Goal: Task Accomplishment & Management: Use online tool/utility

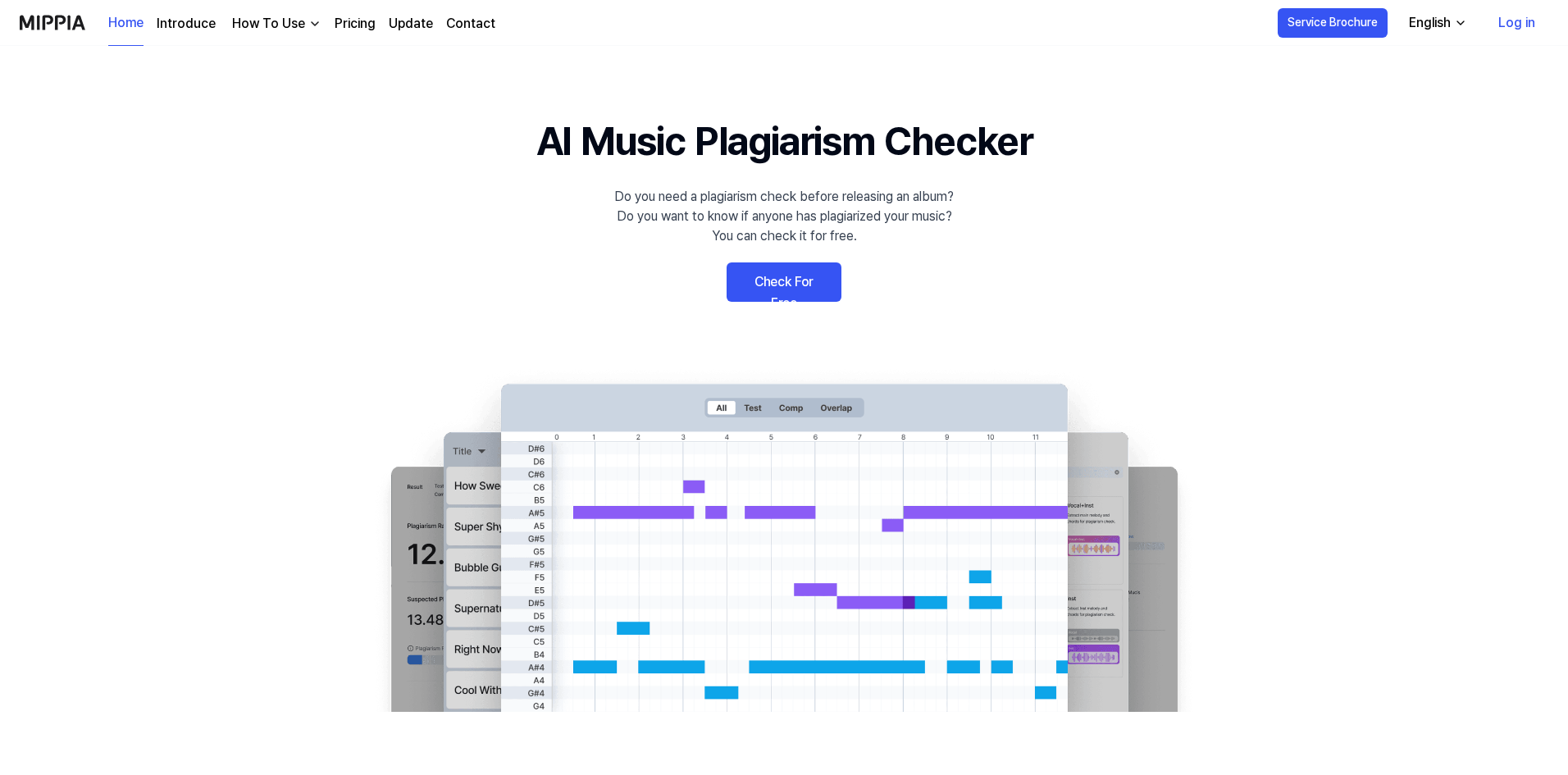
click at [780, 291] on link "Check For Free" at bounding box center [784, 282] width 115 height 40
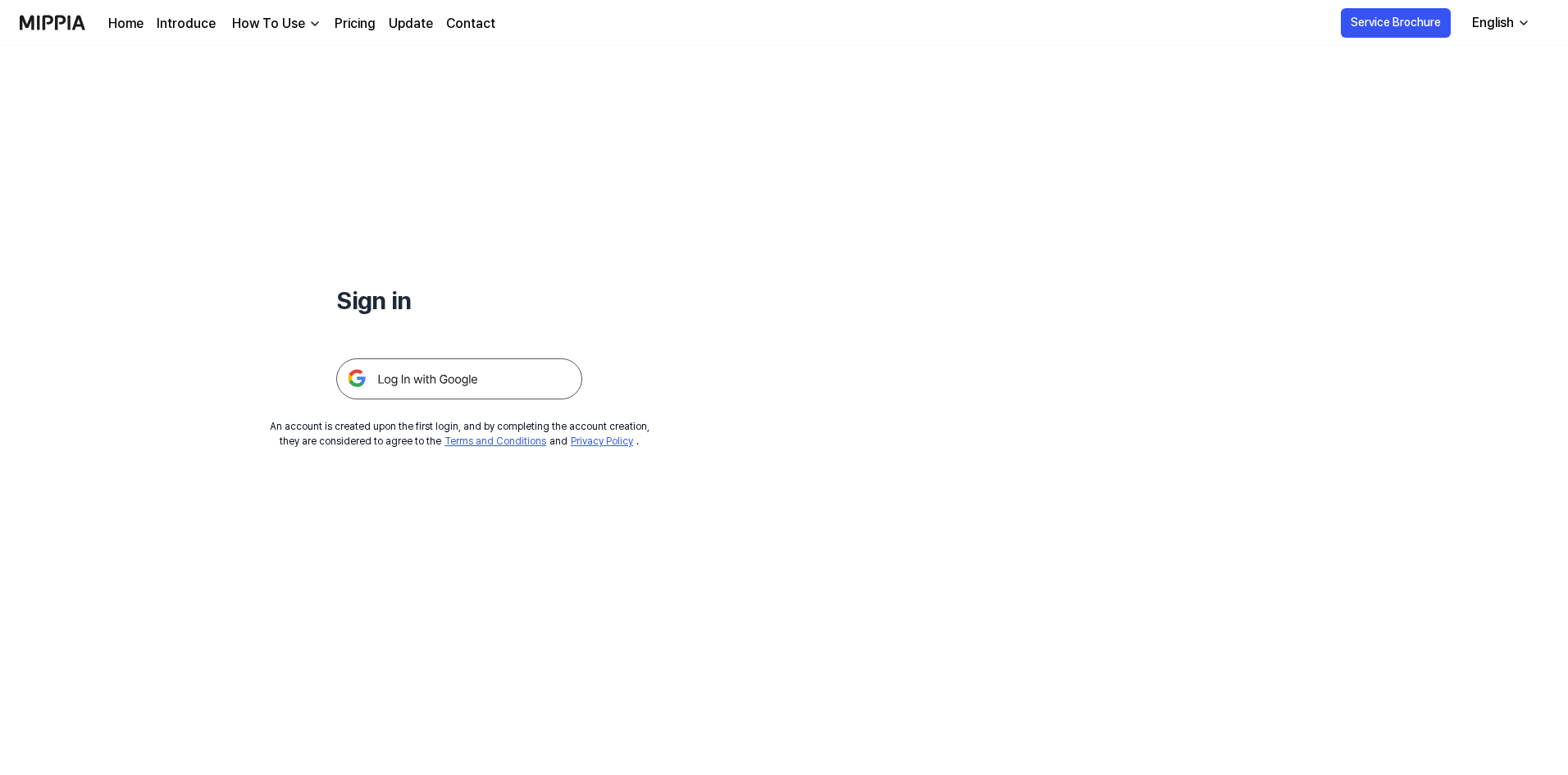
click at [527, 376] on img at bounding box center [459, 379] width 246 height 41
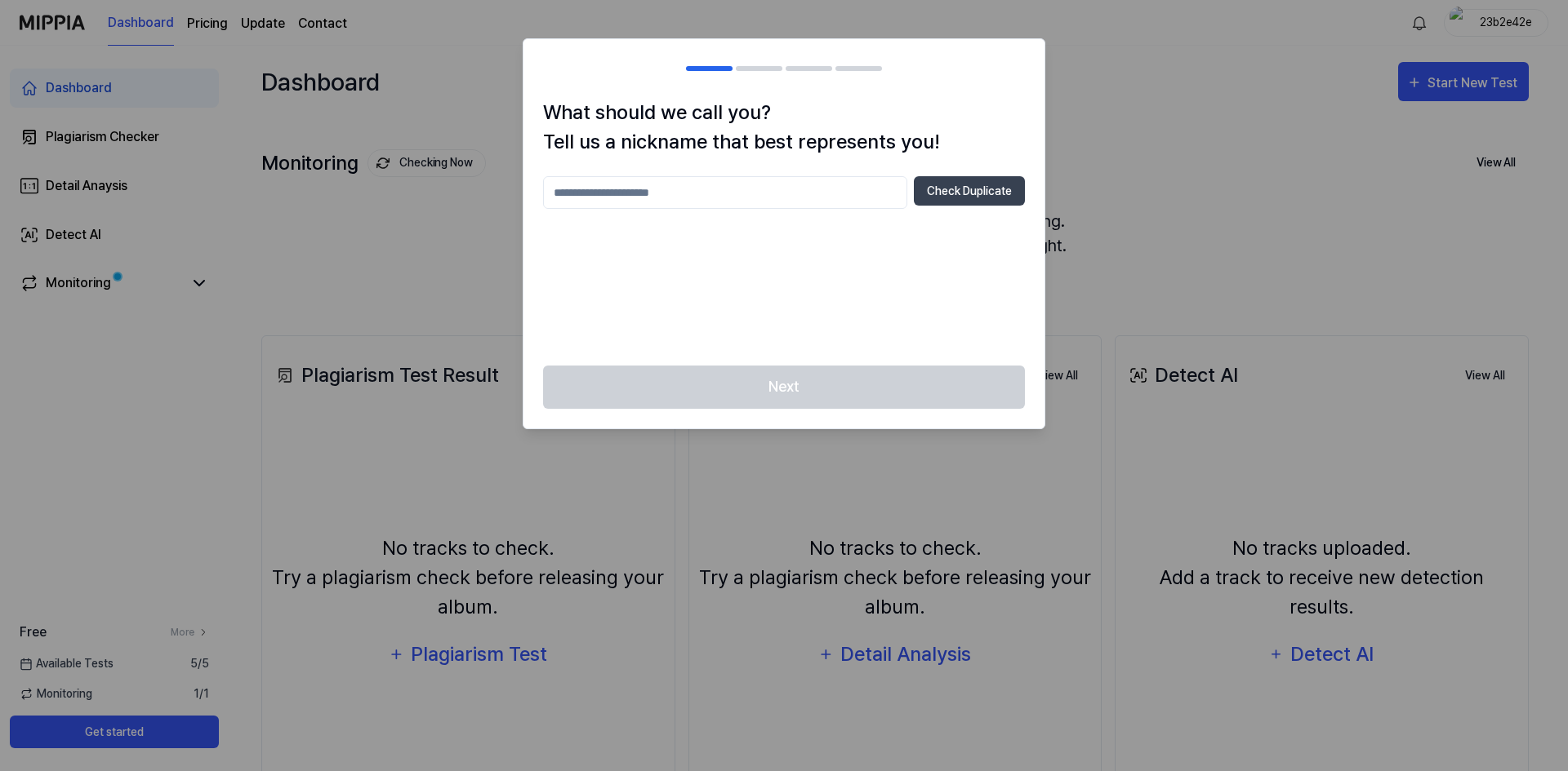
click at [818, 187] on input "text" at bounding box center [725, 192] width 364 height 33
type input "****"
click at [930, 178] on button "Check Duplicate" at bounding box center [969, 191] width 111 height 30
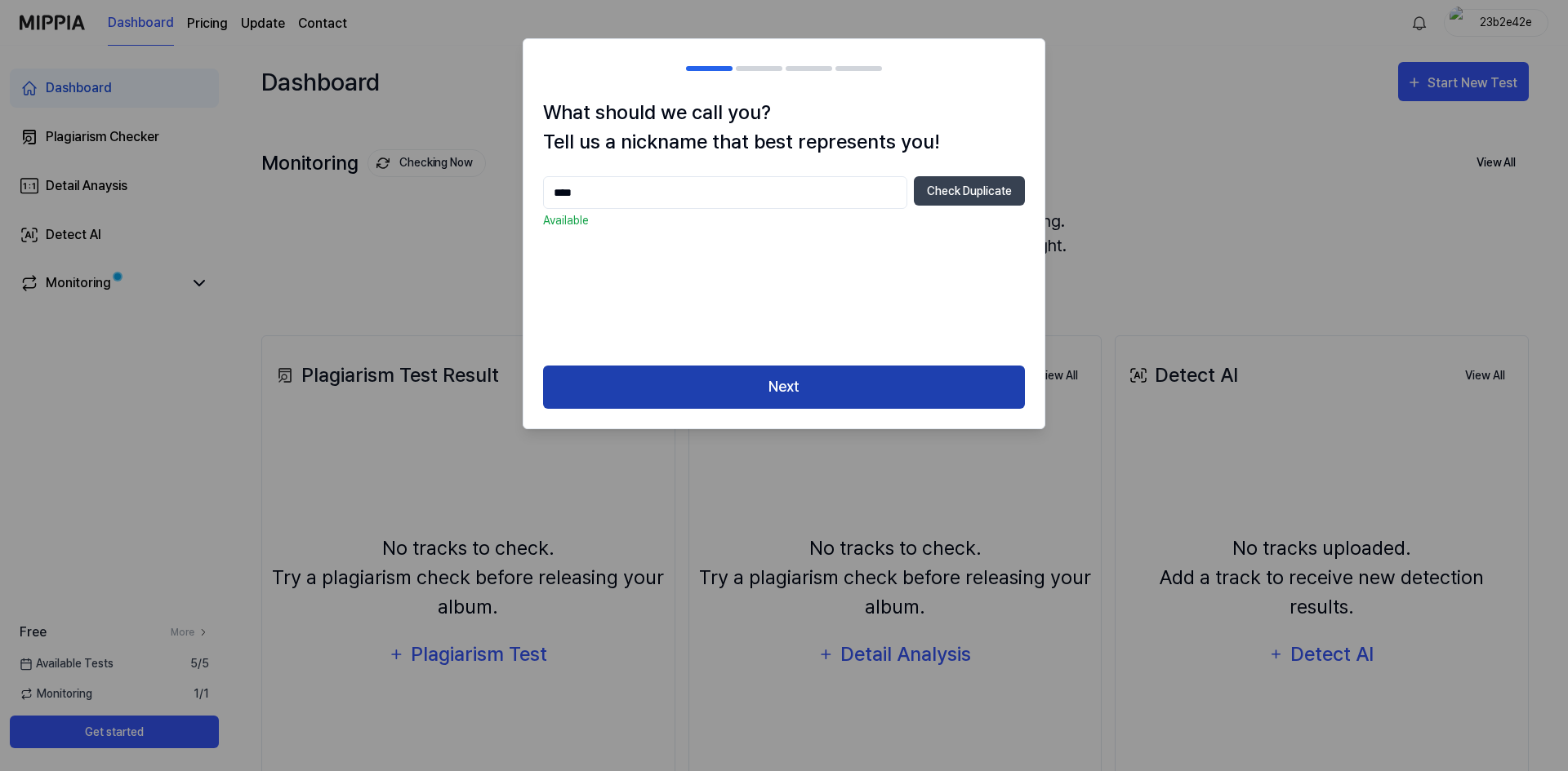
click at [752, 386] on button "Next" at bounding box center [784, 387] width 481 height 43
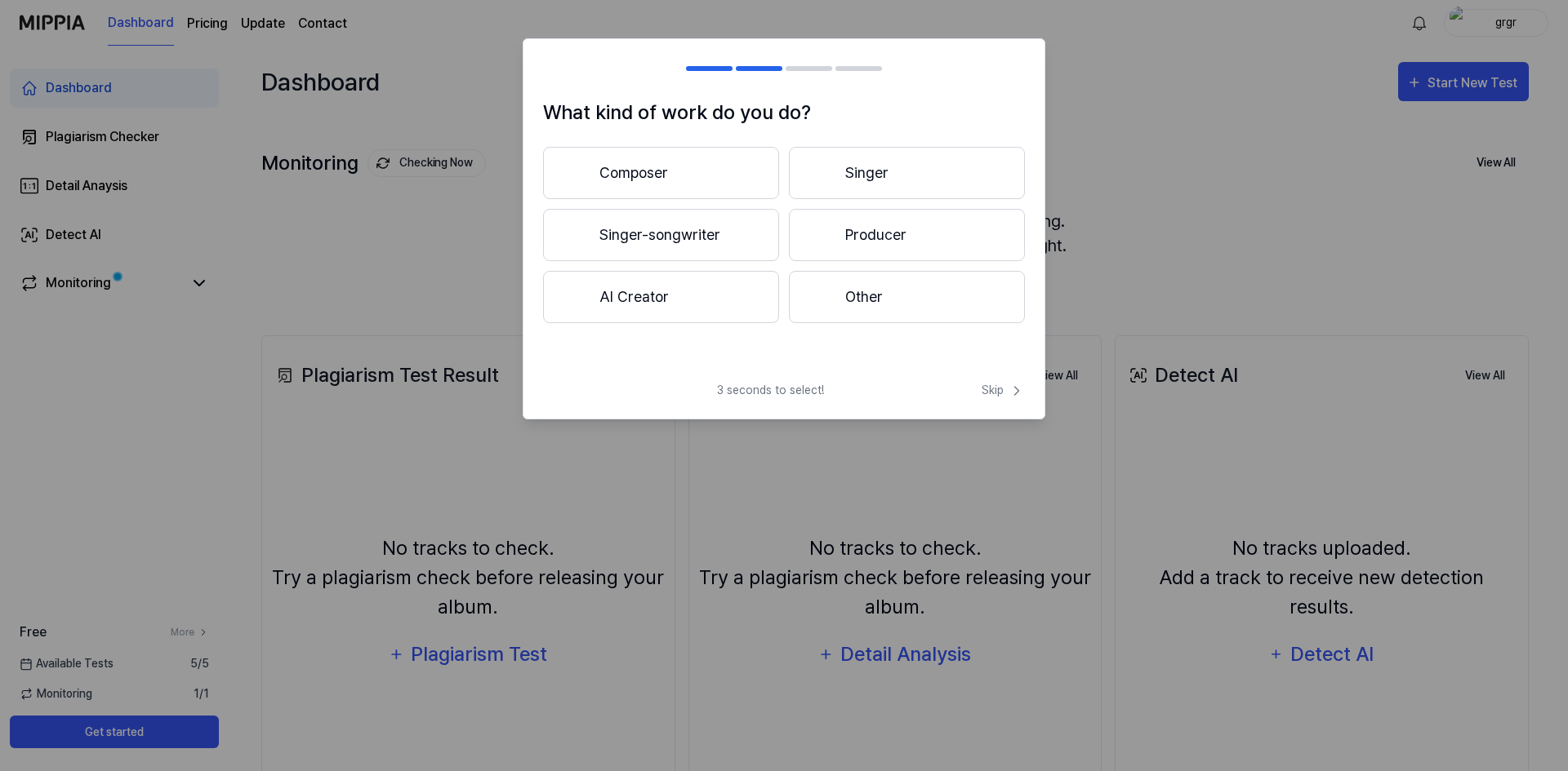
click at [713, 184] on button "Composer" at bounding box center [661, 173] width 236 height 52
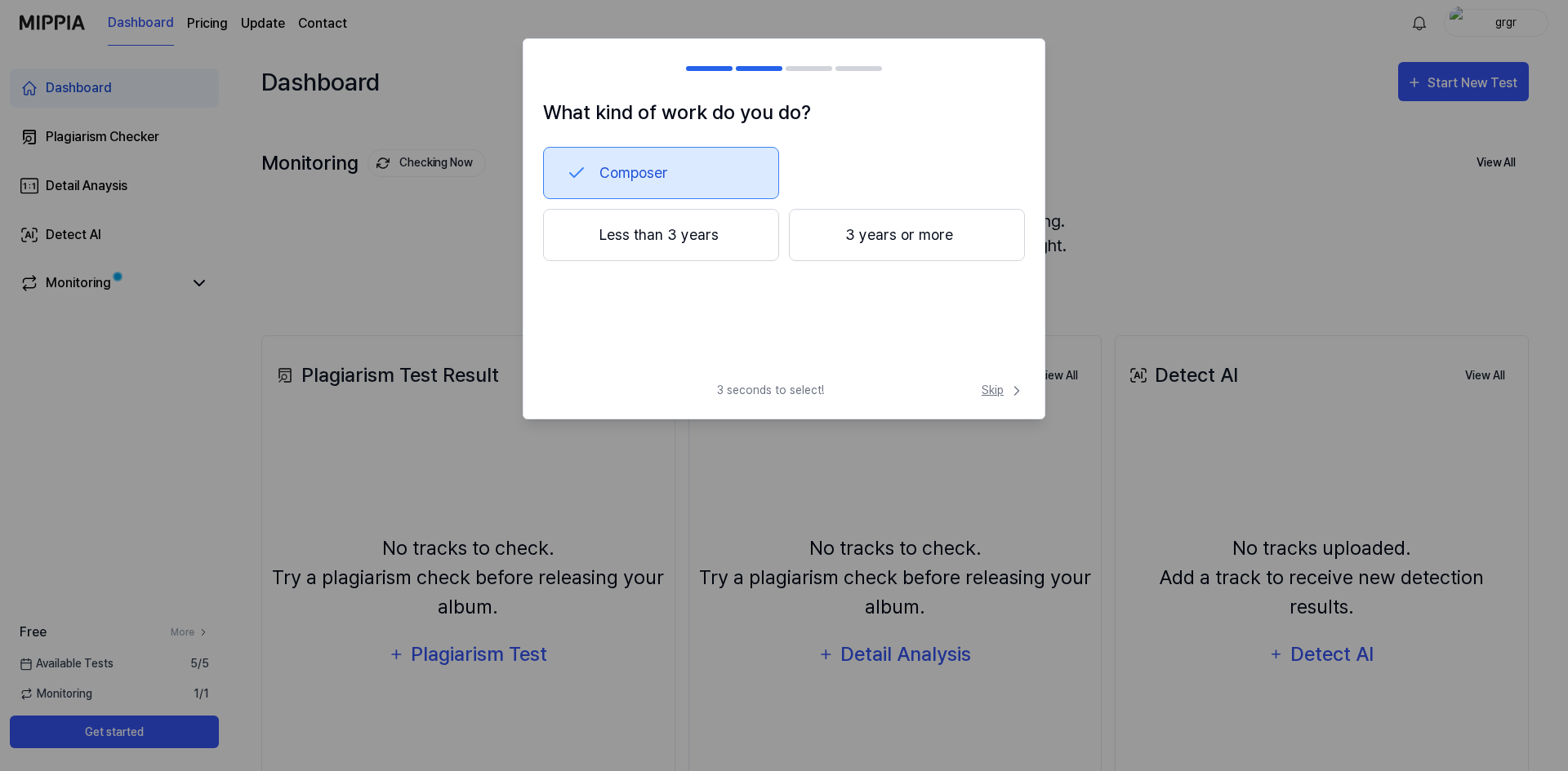
click at [1014, 383] on icon at bounding box center [1017, 391] width 16 height 16
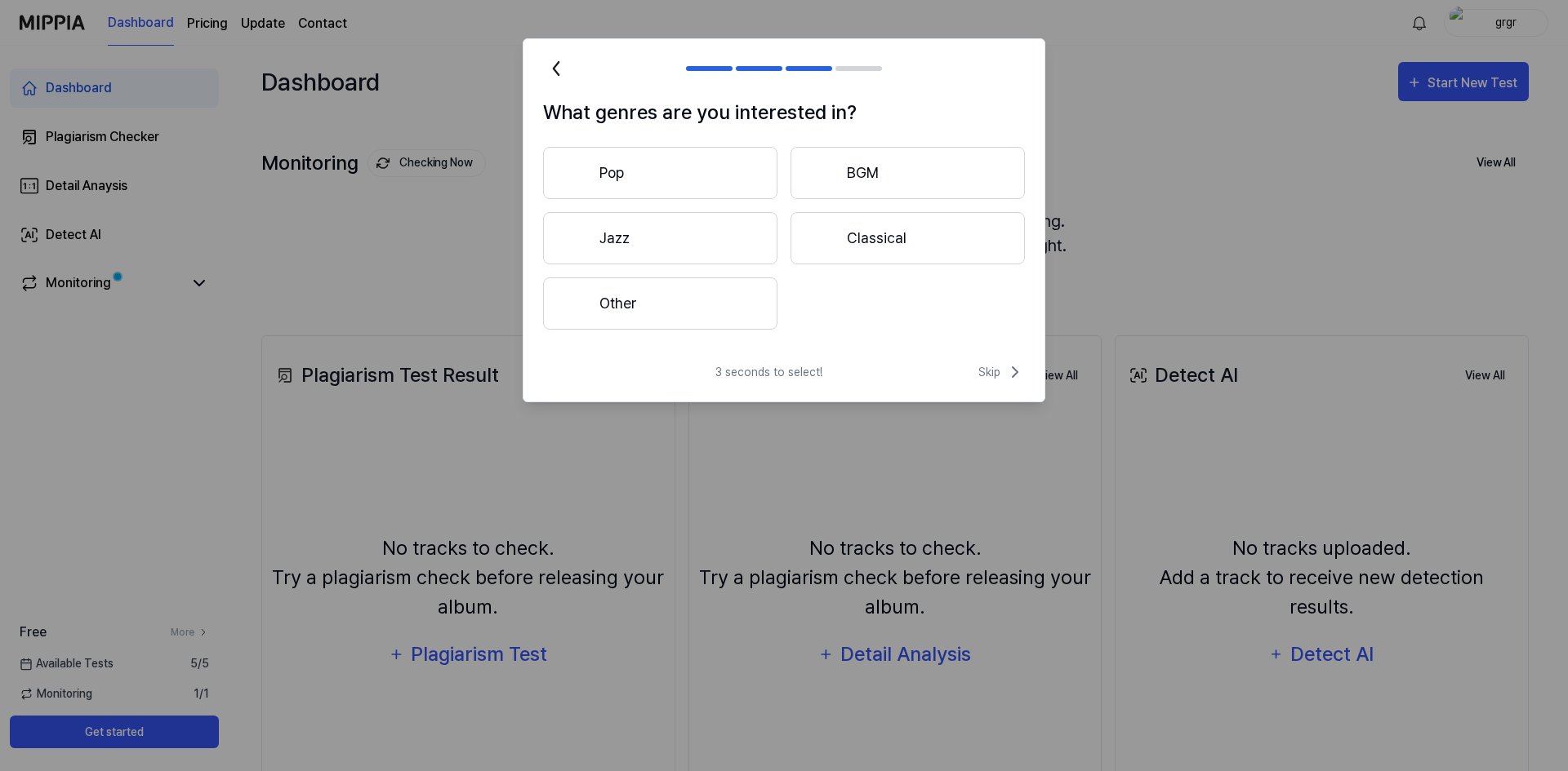
click at [685, 186] on button "Pop" at bounding box center [660, 173] width 234 height 52
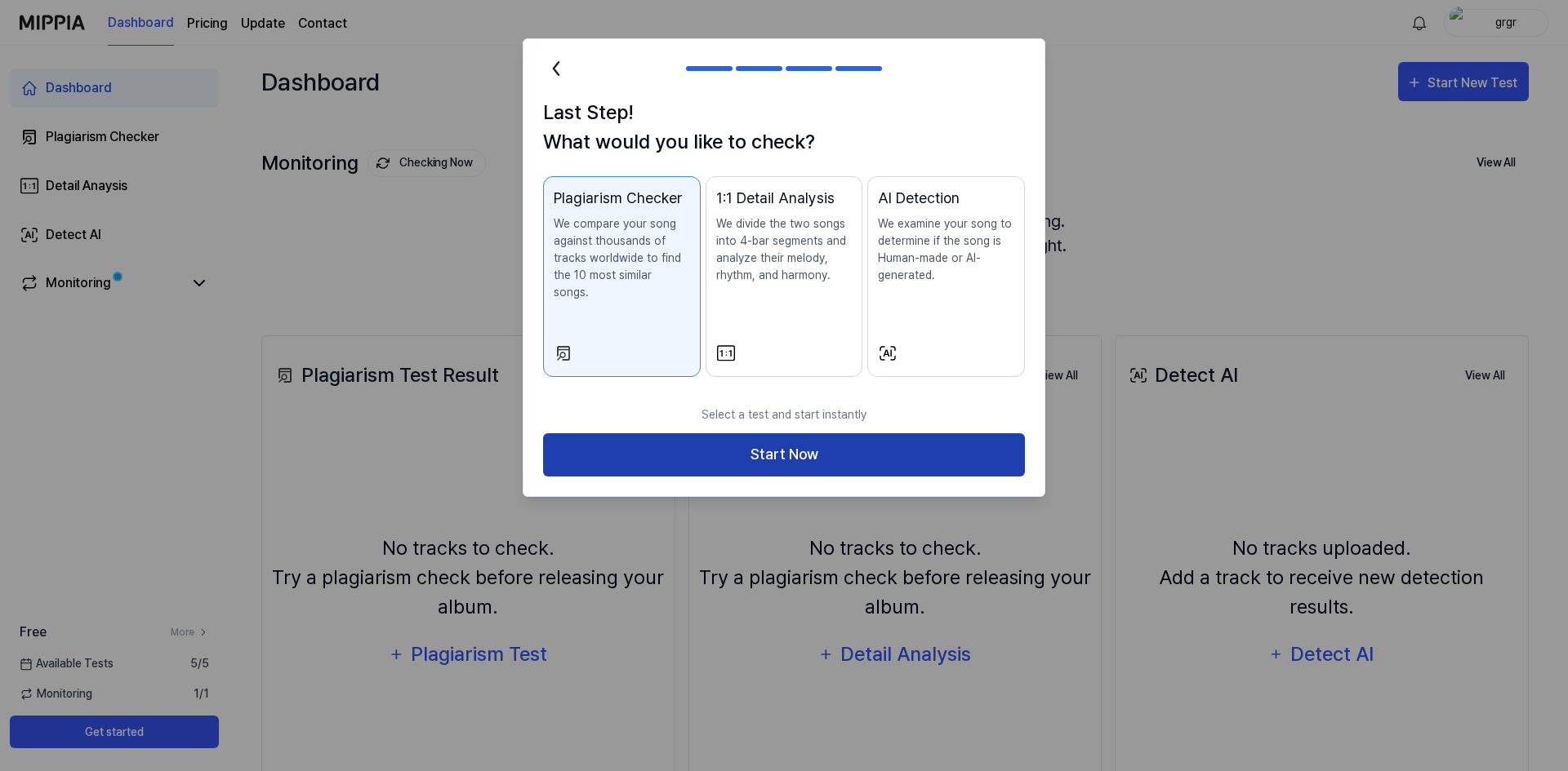
click at [931, 437] on button "Start Now" at bounding box center [784, 455] width 481 height 43
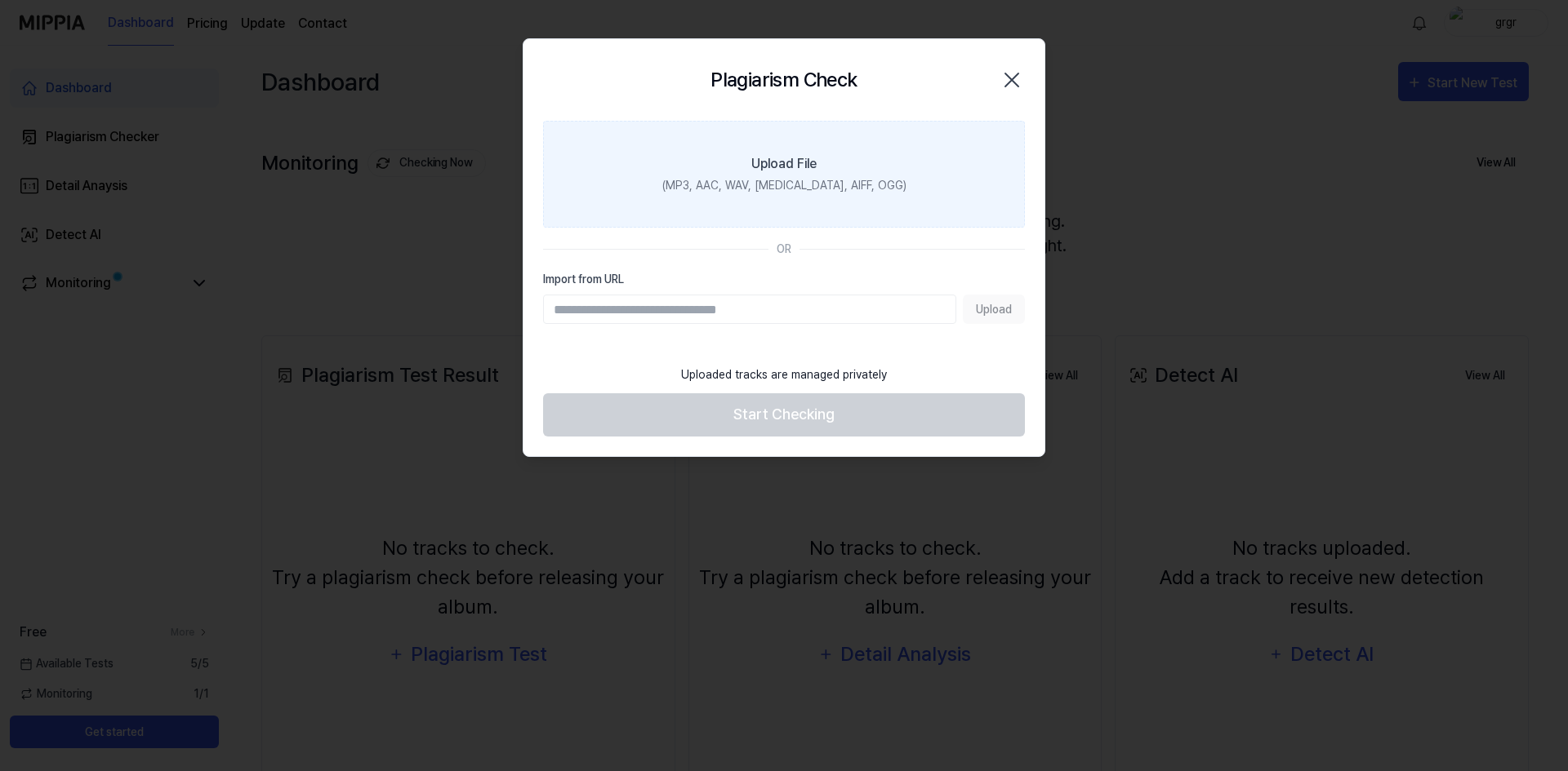
click at [796, 187] on div "(MP3, AAC, WAV, FLAC, AIFF, OGG)" at bounding box center [784, 185] width 244 height 17
click at [0, 0] on input "Upload File (MP3, AAC, WAV, FLAC, AIFF, OGG)" at bounding box center [0, 0] width 0 height 0
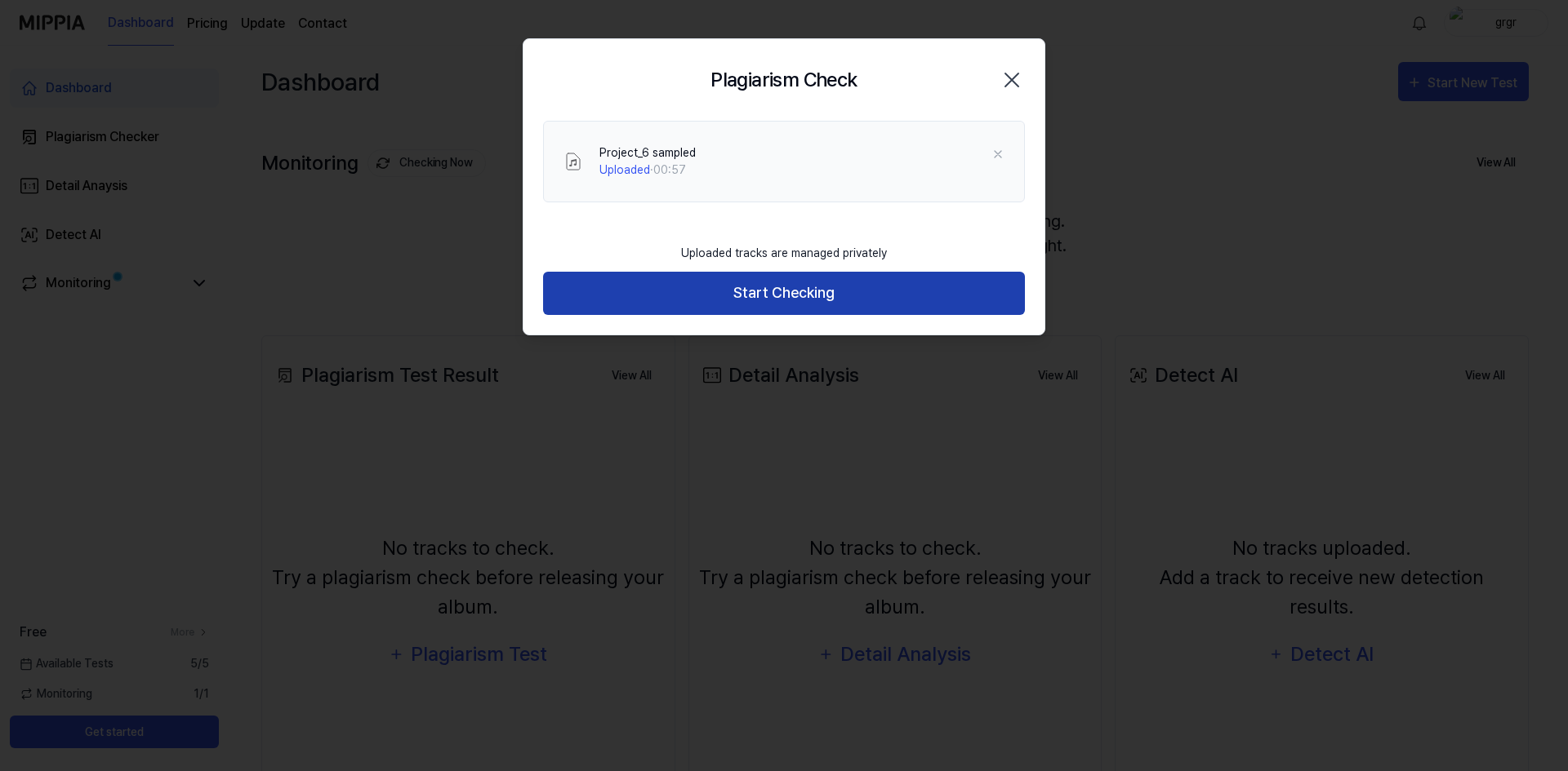
click at [874, 274] on button "Start Checking" at bounding box center [784, 293] width 481 height 43
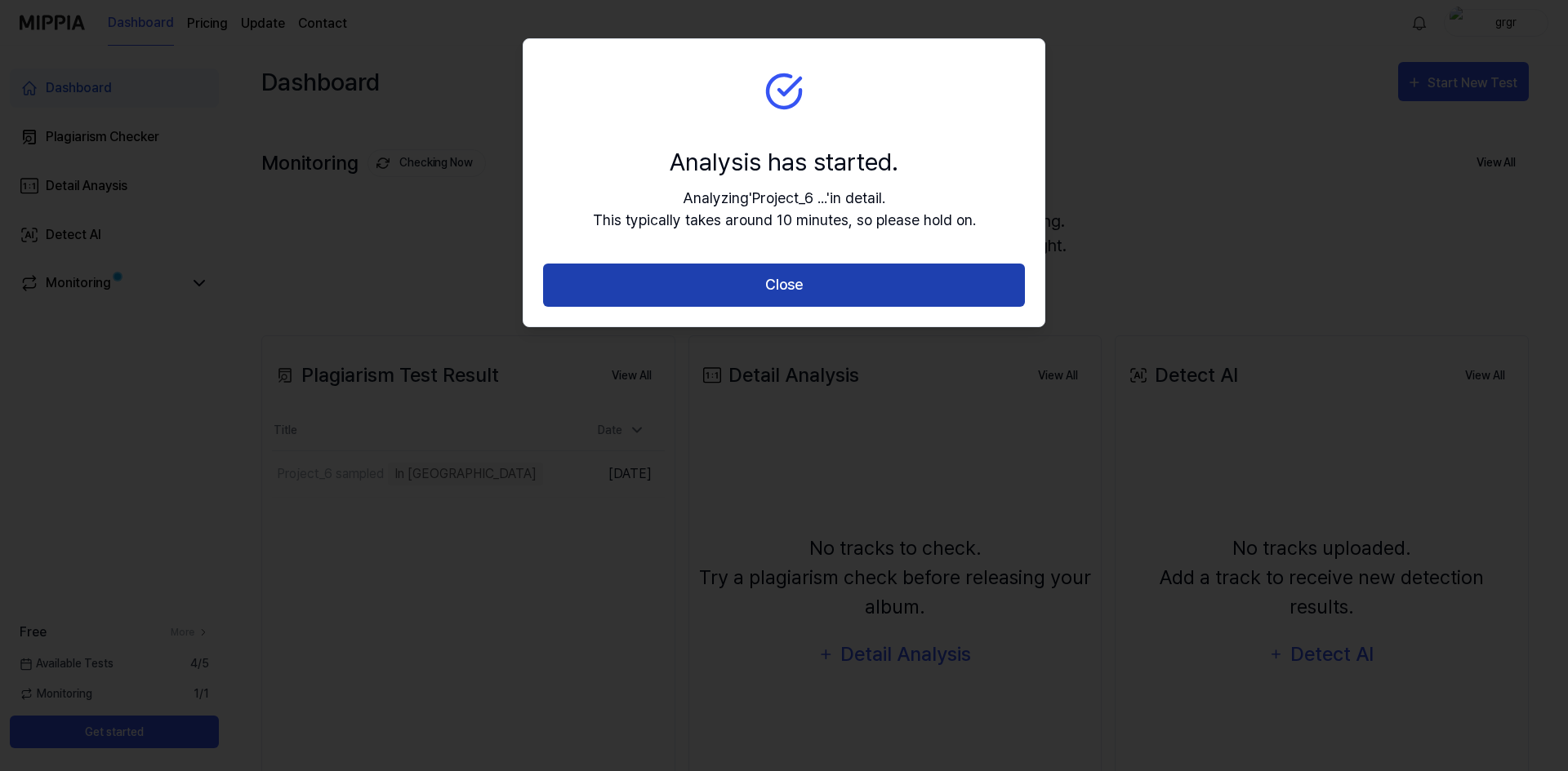
click at [842, 279] on button "Close" at bounding box center [784, 285] width 481 height 43
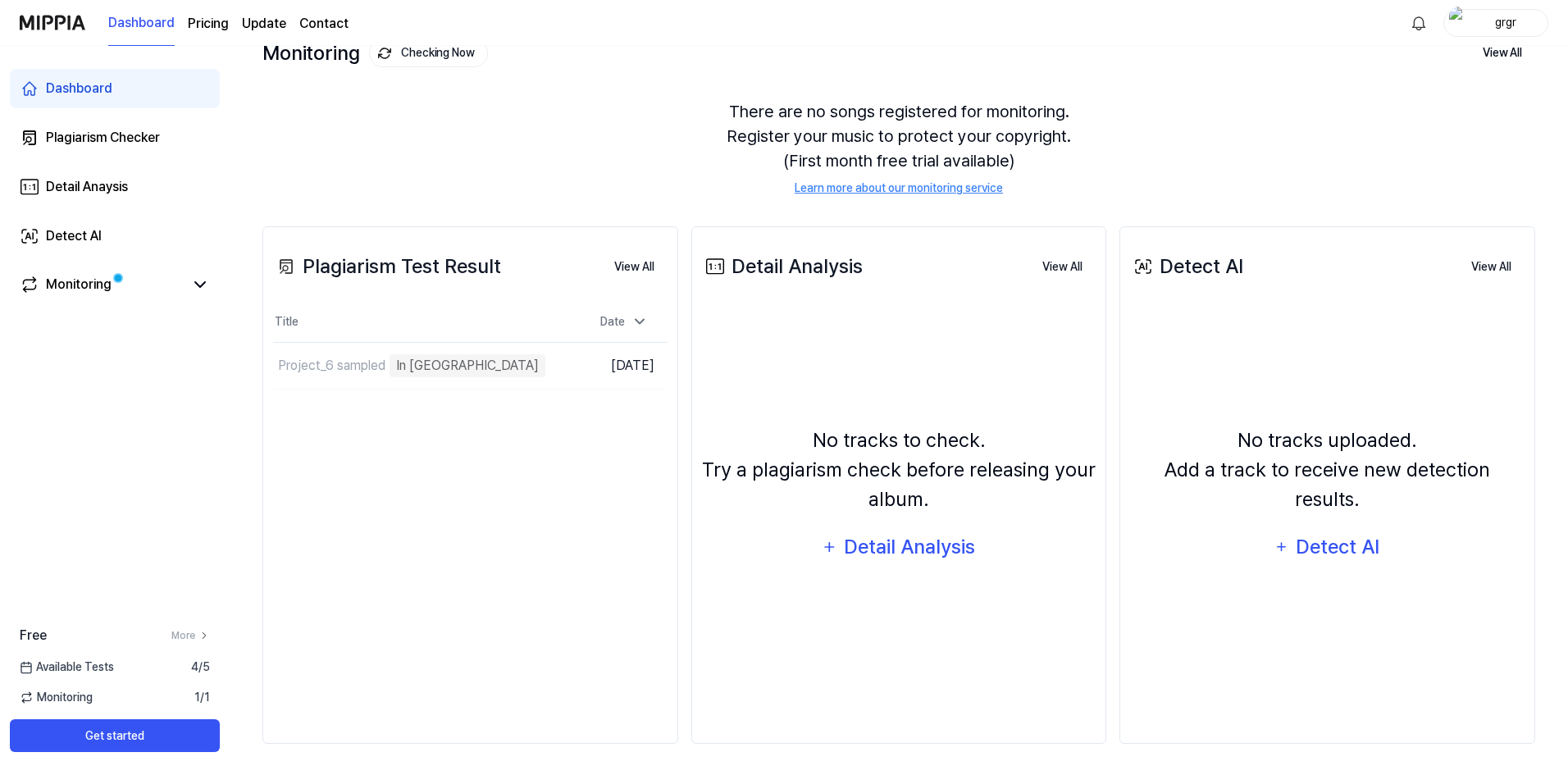
scroll to position [112, 0]
click at [104, 272] on div "Monitoring" at bounding box center [115, 286] width 210 height 40
click at [164, 293] on link "Monitoring" at bounding box center [102, 285] width 164 height 20
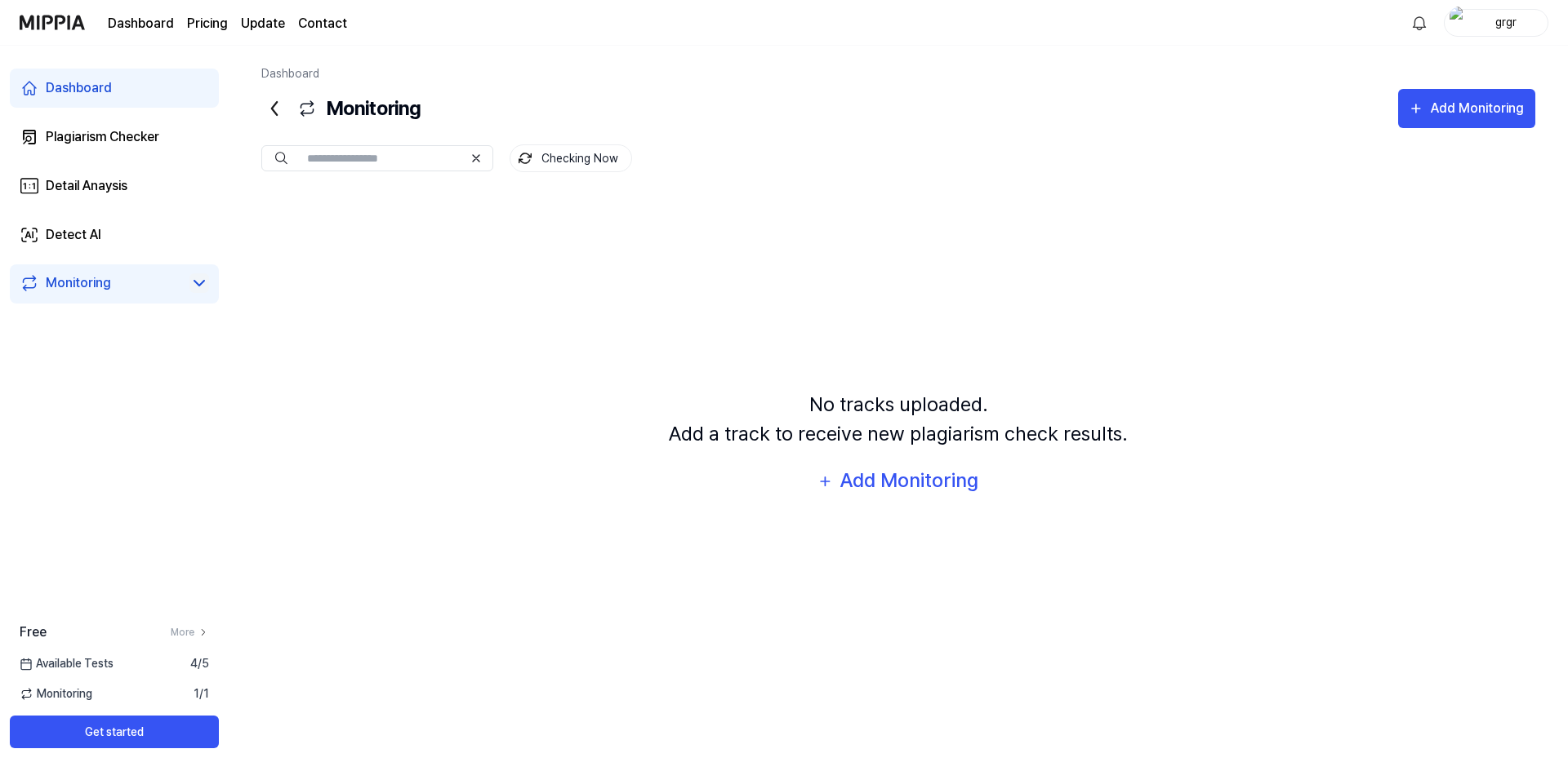
click at [201, 285] on icon at bounding box center [199, 283] width 10 height 4
click at [200, 285] on icon at bounding box center [200, 284] width 20 height 20
click at [148, 249] on link "Detect AI" at bounding box center [115, 235] width 209 height 39
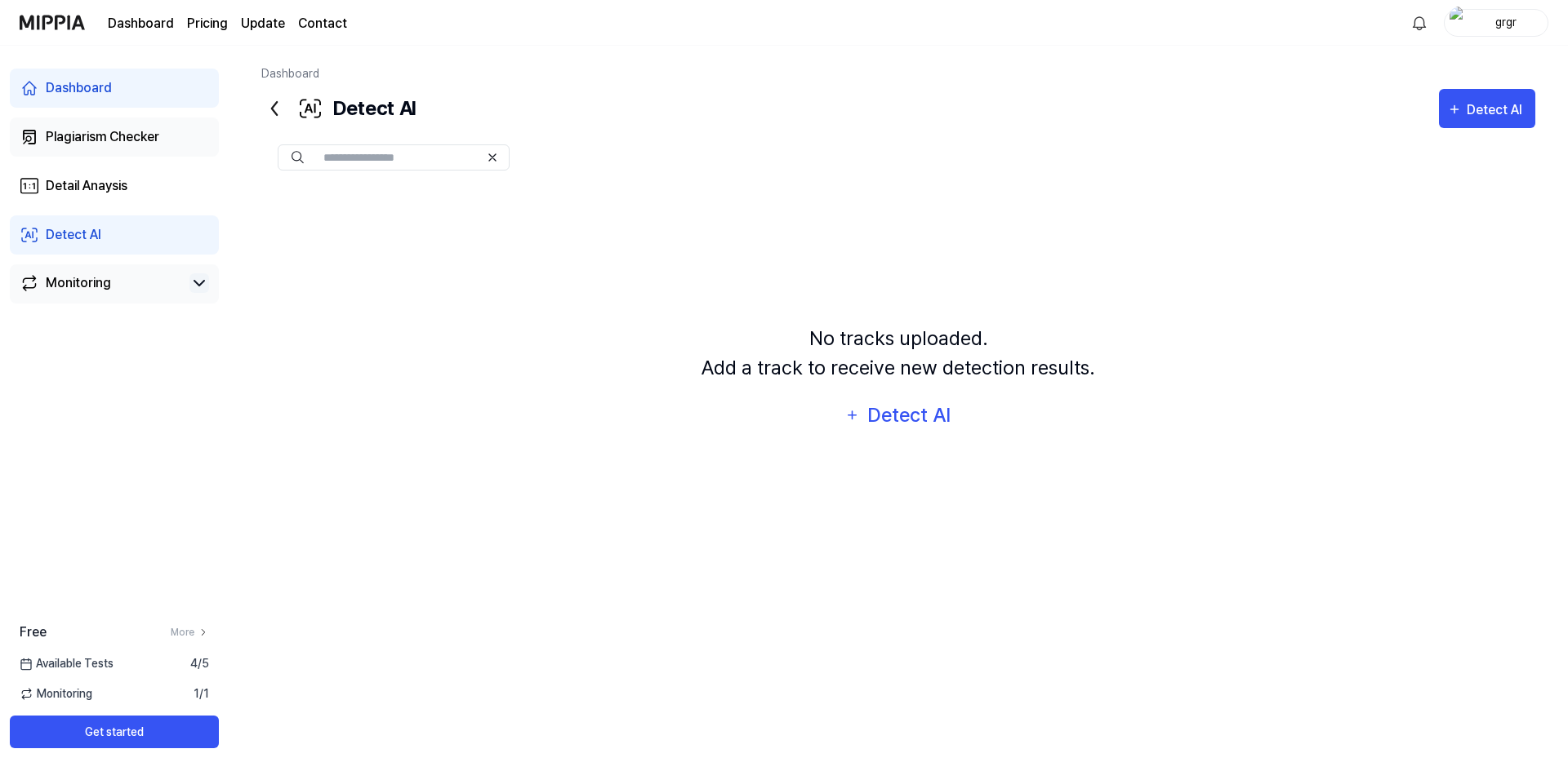
click at [114, 131] on div "Plagiarism Checker" at bounding box center [102, 137] width 114 height 20
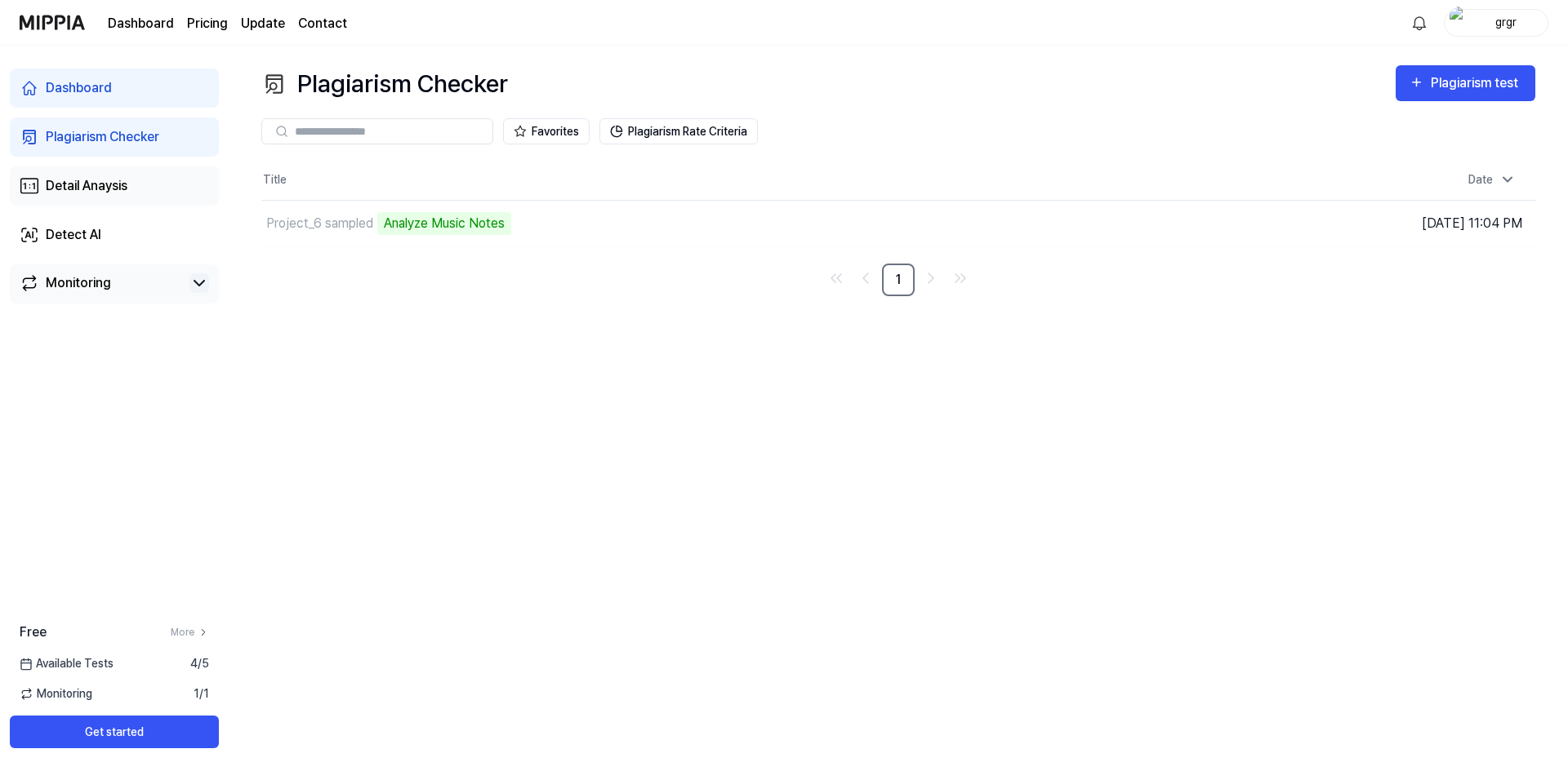
click at [124, 173] on link "Detail Anaysis" at bounding box center [115, 186] width 209 height 39
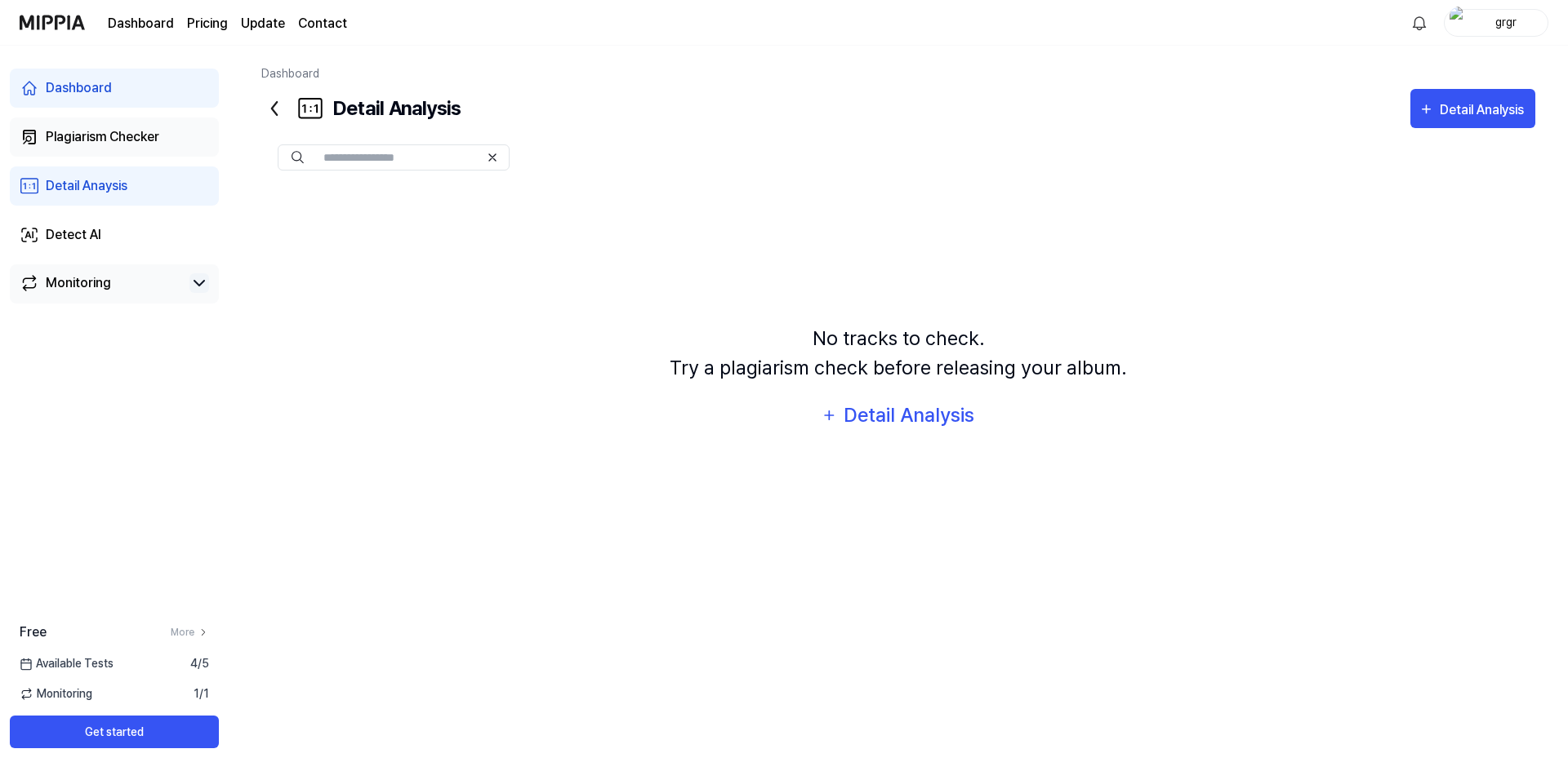
click at [83, 145] on div "Plagiarism Checker" at bounding box center [102, 137] width 114 height 20
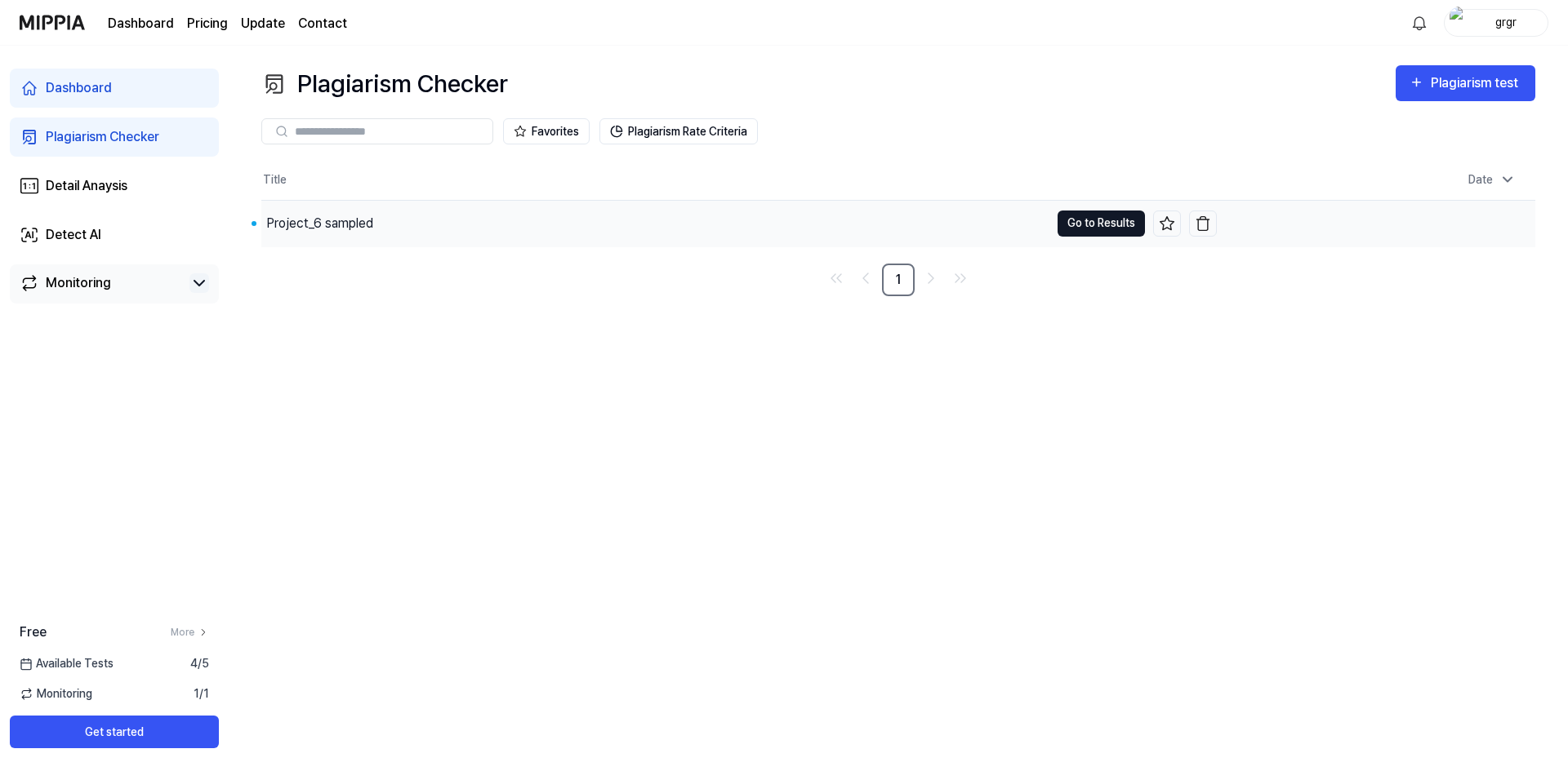
click at [1125, 218] on button "Go to Results" at bounding box center [1102, 223] width 88 height 26
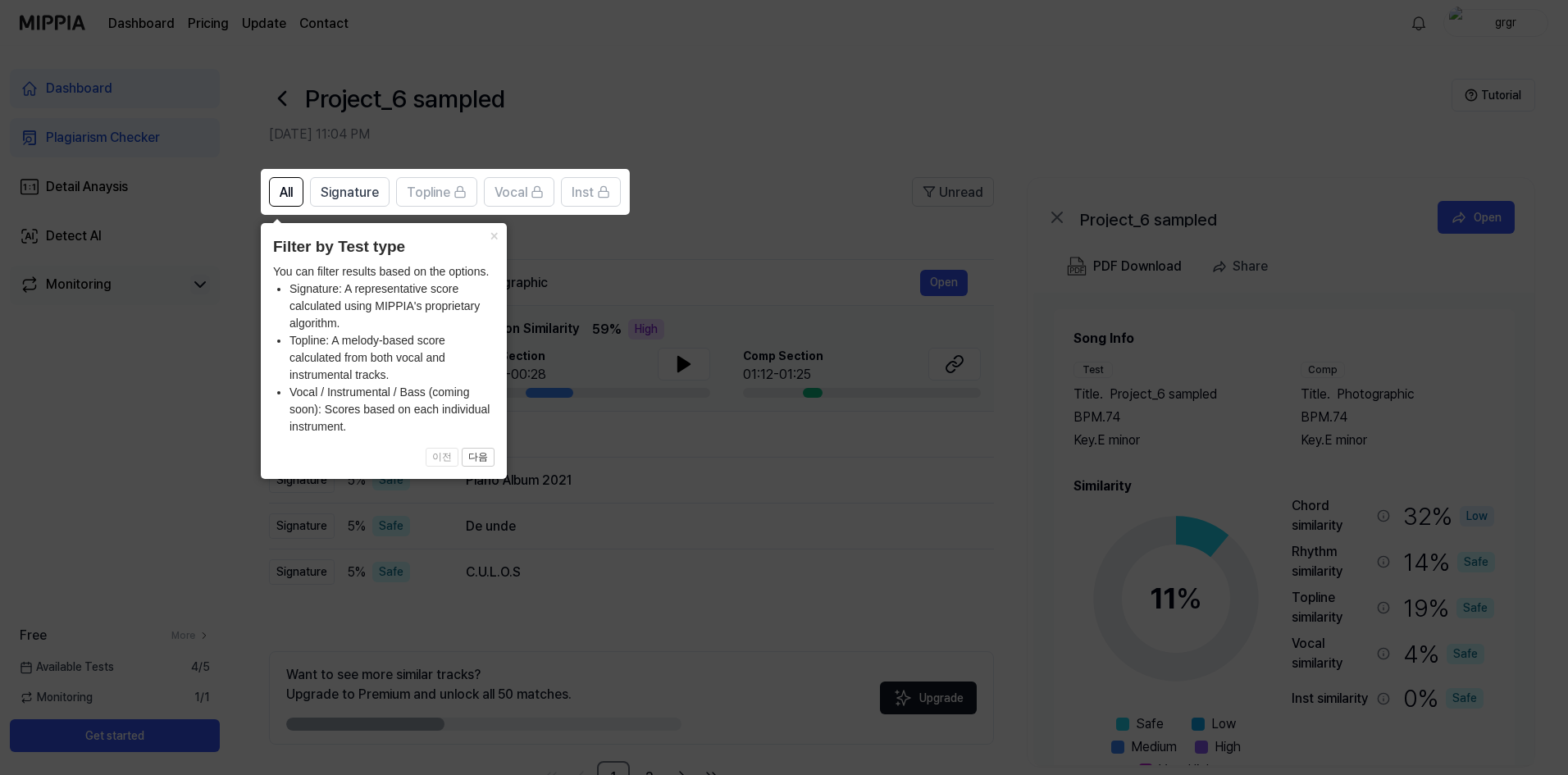
click at [588, 432] on icon at bounding box center [787, 388] width 1574 height 775
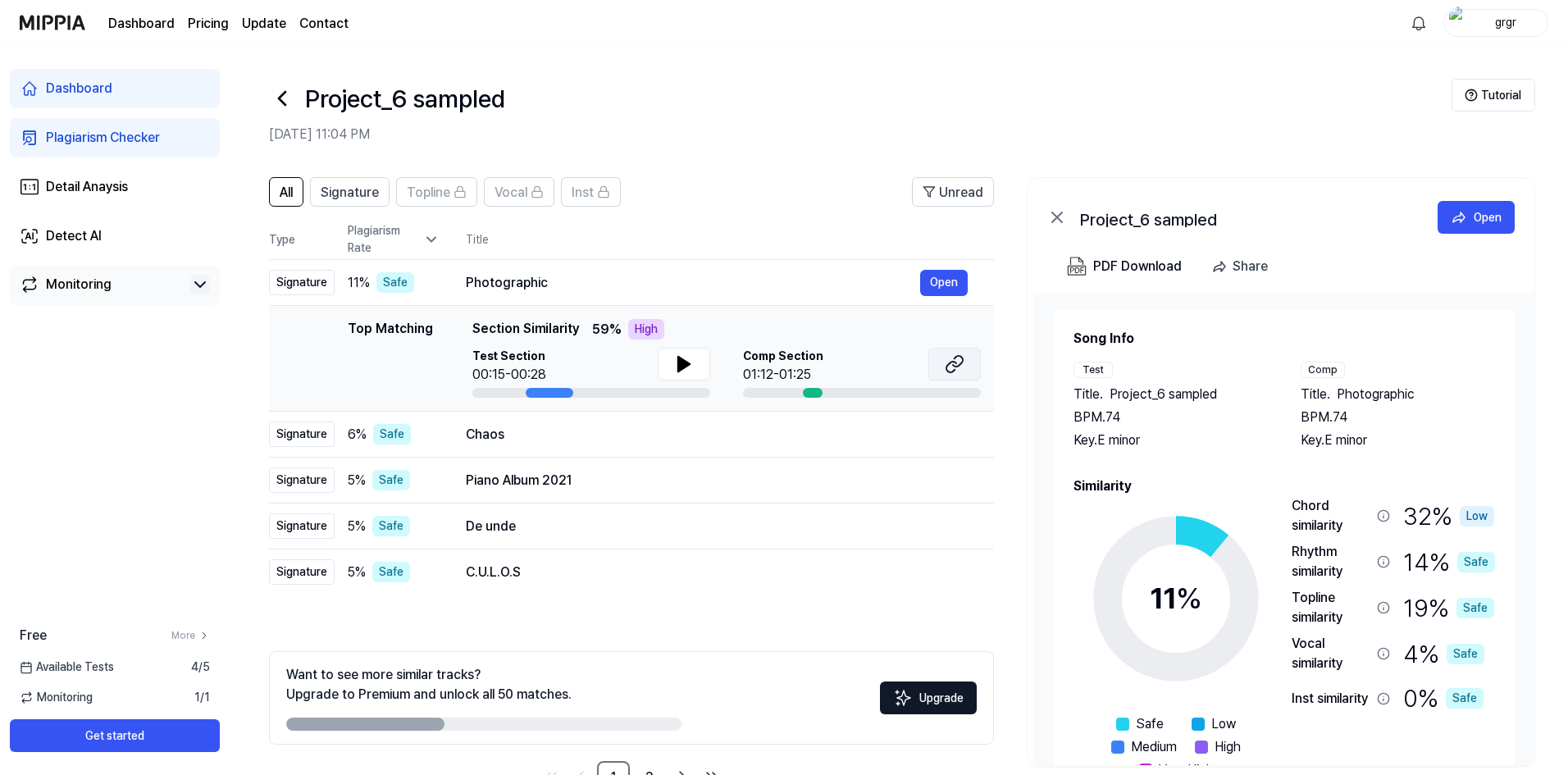
click at [969, 365] on button at bounding box center [954, 364] width 52 height 33
click at [676, 349] on button at bounding box center [684, 364] width 52 height 33
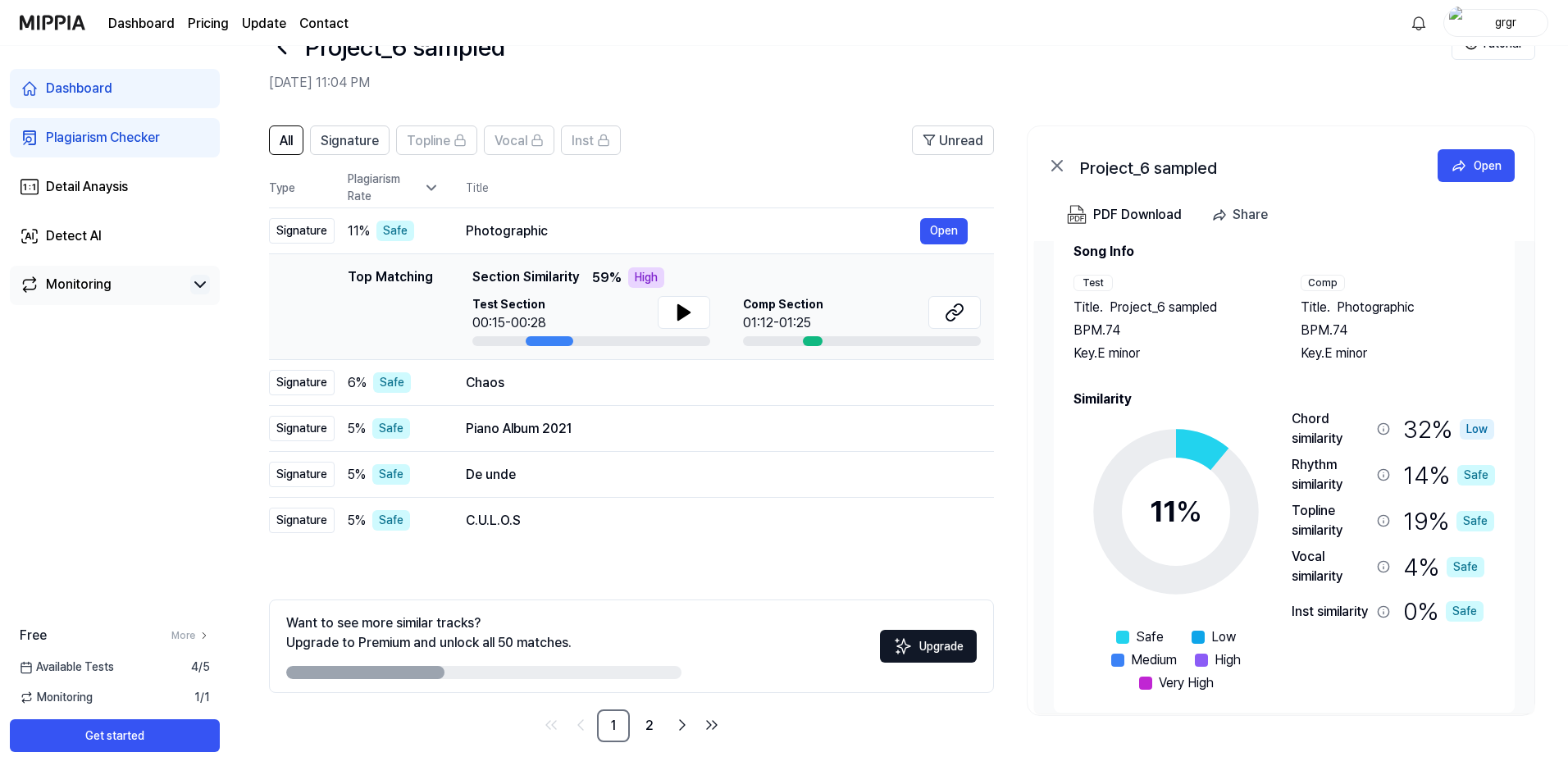
scroll to position [51, 0]
